Goal: Task Accomplishment & Management: Complete application form

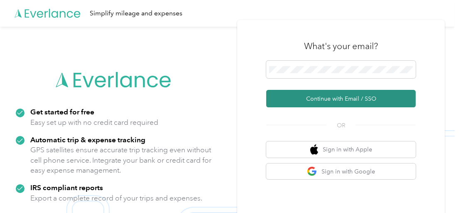
click at [317, 101] on button "Continue with Email / SSO" at bounding box center [342, 98] width 150 height 17
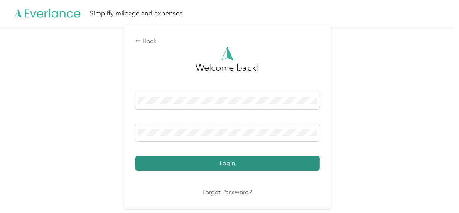
click at [283, 161] on button "Login" at bounding box center [228, 163] width 185 height 15
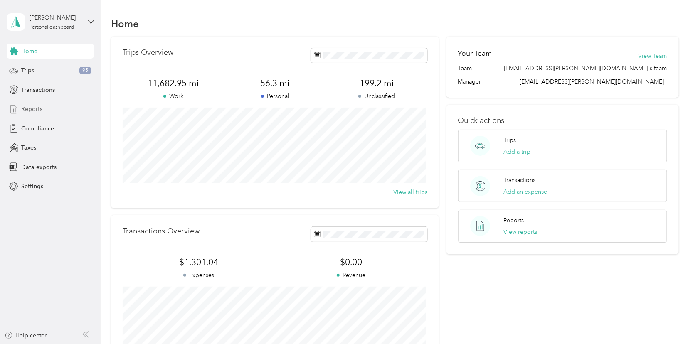
click at [34, 106] on span "Reports" at bounding box center [31, 109] width 21 height 9
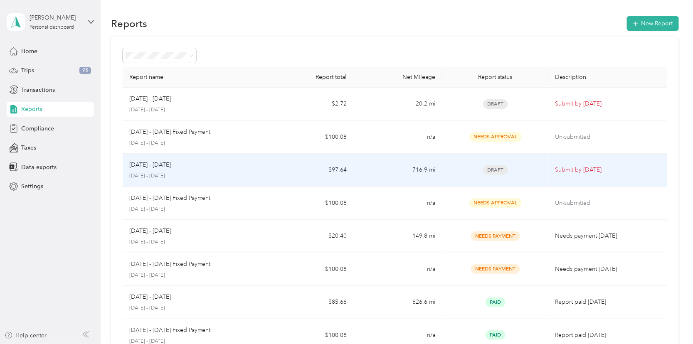
click at [459, 168] on p "Submit by [DATE]" at bounding box center [608, 169] width 105 height 9
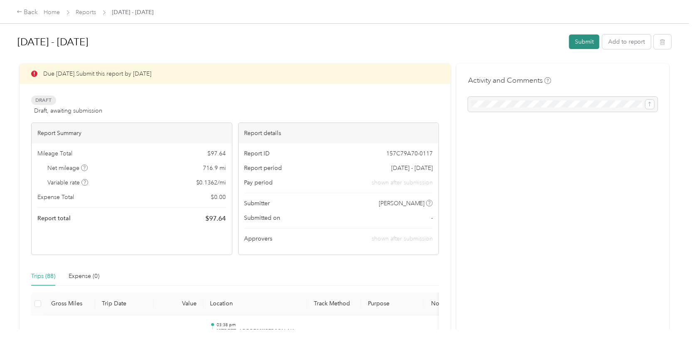
click at [459, 41] on button "Submit" at bounding box center [584, 42] width 30 height 15
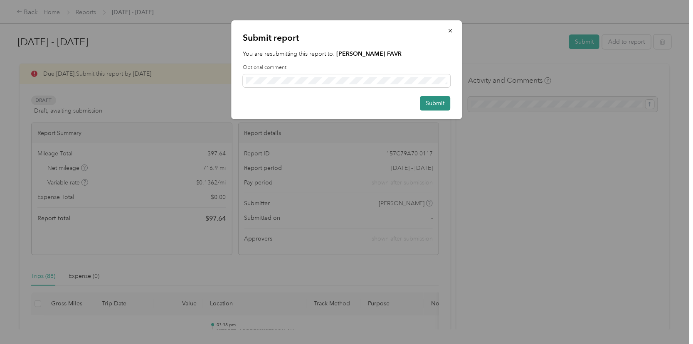
click at [439, 100] on button "Submit" at bounding box center [435, 103] width 30 height 15
